Goal: Information Seeking & Learning: Learn about a topic

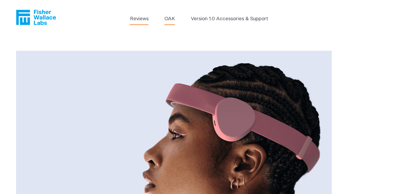
click at [147, 21] on link "Reviews" at bounding box center [139, 18] width 19 height 7
